Goal: Find specific page/section: Find specific page/section

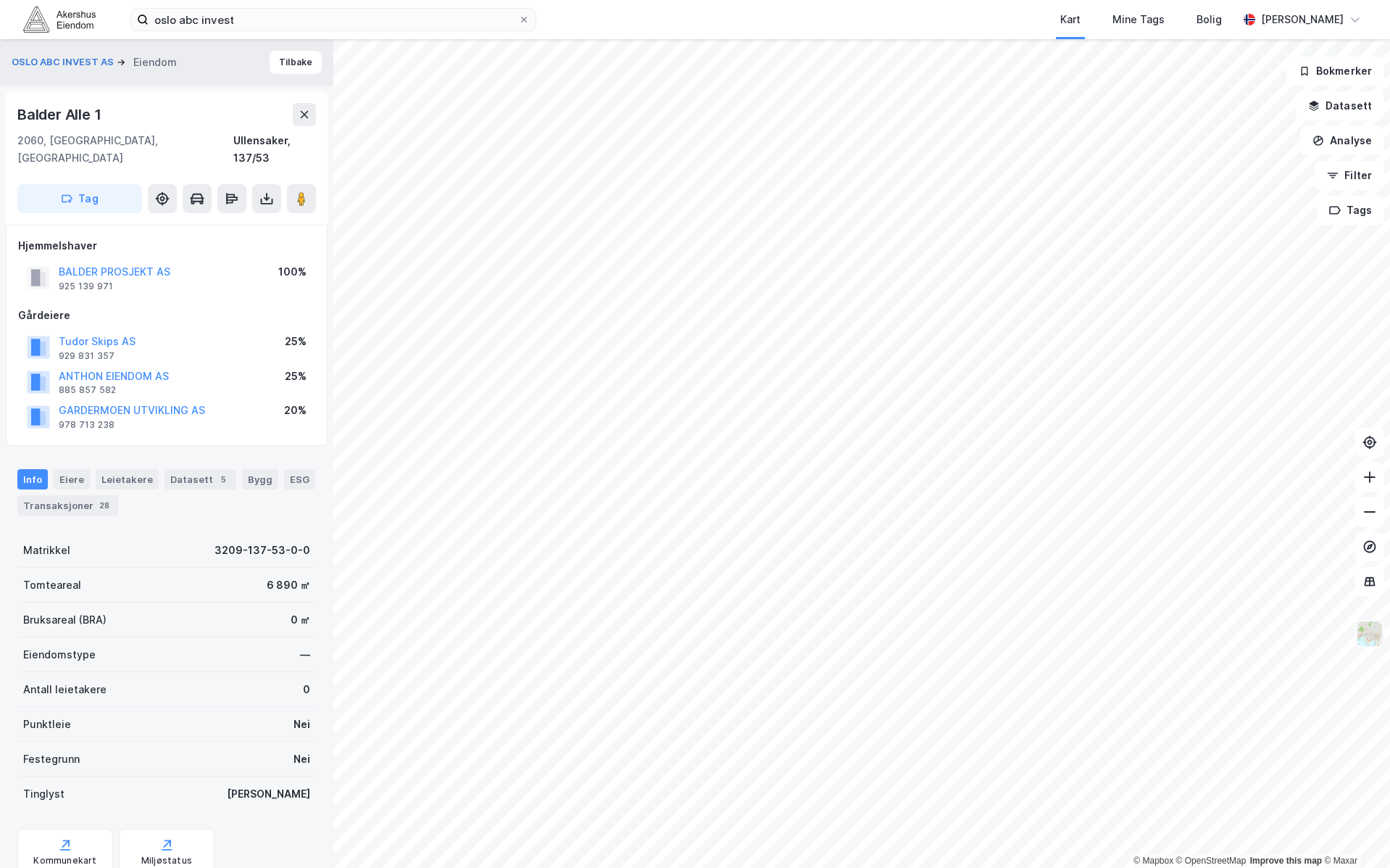
click at [1368, 630] on img at bounding box center [1369, 633] width 28 height 28
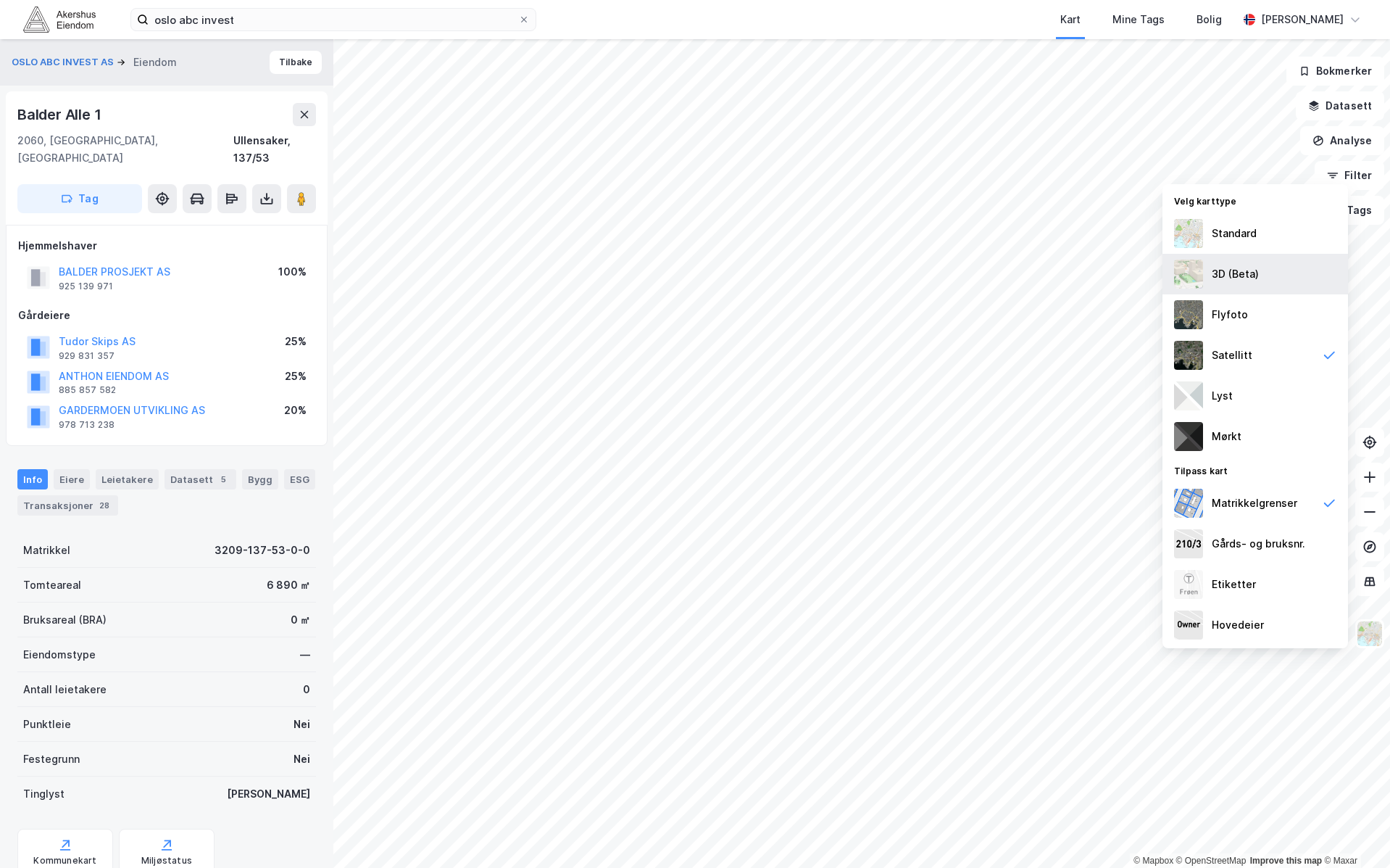
click at [1267, 280] on div "3D (Beta)" at bounding box center [1255, 274] width 186 height 40
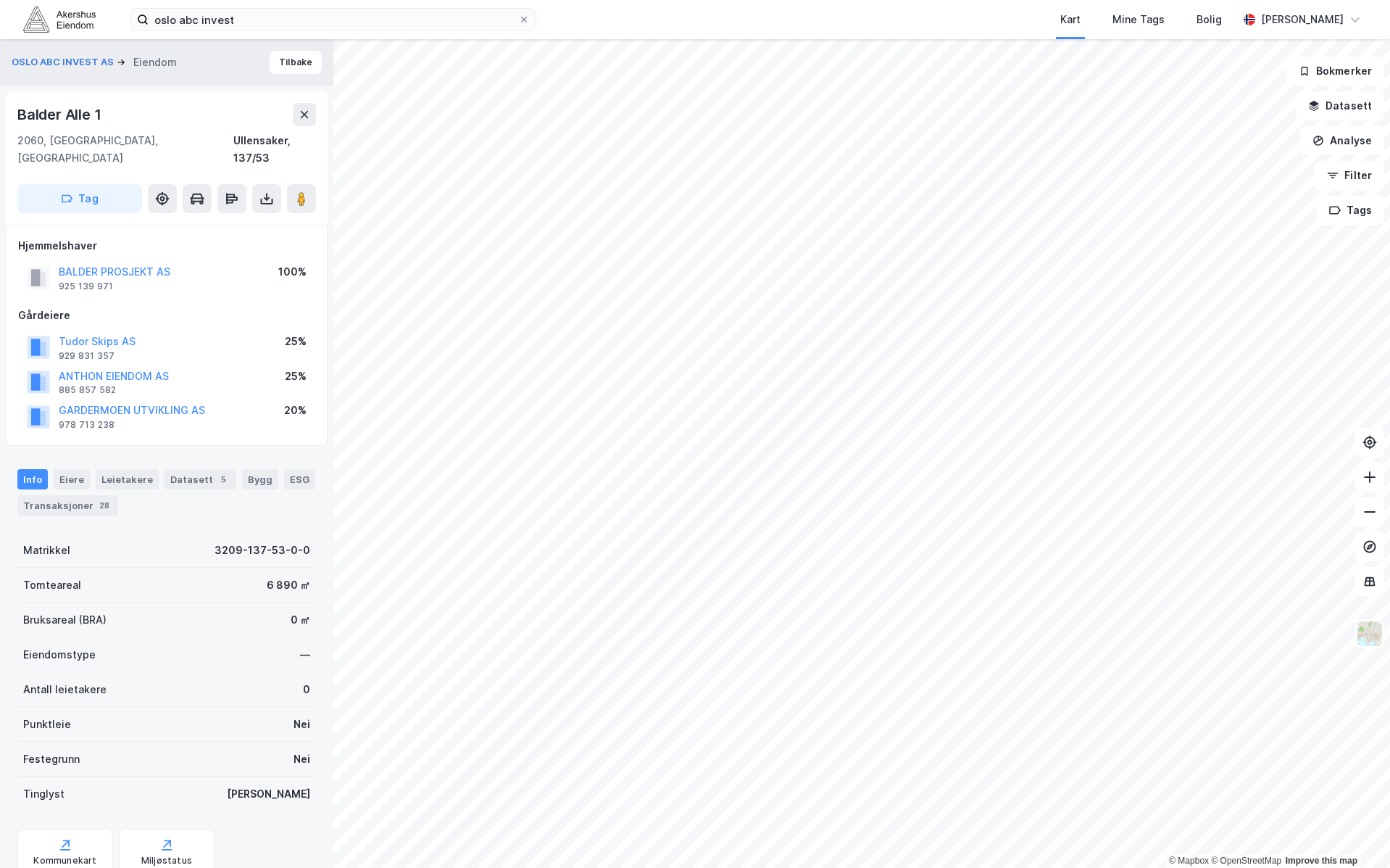
click at [1389, 719] on html "oslo abc invest Kart Mine Tags Bolig [PERSON_NAME] © Mapbox © OpenStreetMap Imp…" at bounding box center [695, 434] width 1390 height 868
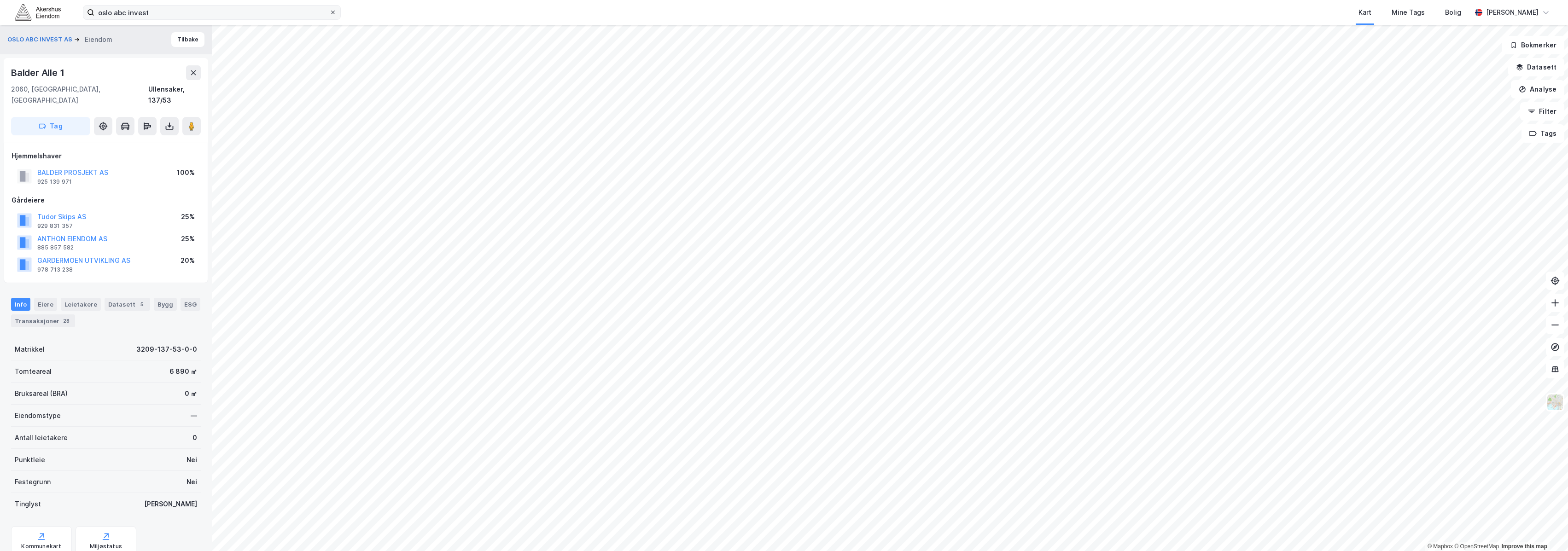
click at [332, 13] on icon at bounding box center [333, 12] width 4 height 4
click at [329, 13] on input "oslo abc invest" at bounding box center [212, 12] width 235 height 14
